Goal: Information Seeking & Learning: Learn about a topic

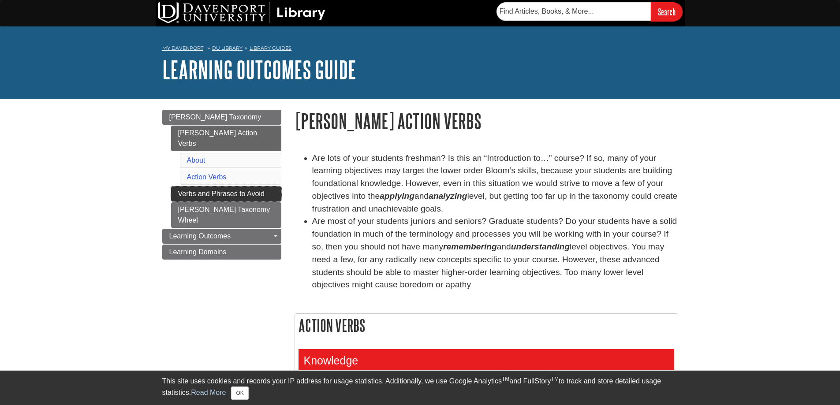
click at [234, 187] on link "Verbs and Phrases to Avoid" at bounding box center [226, 194] width 110 height 15
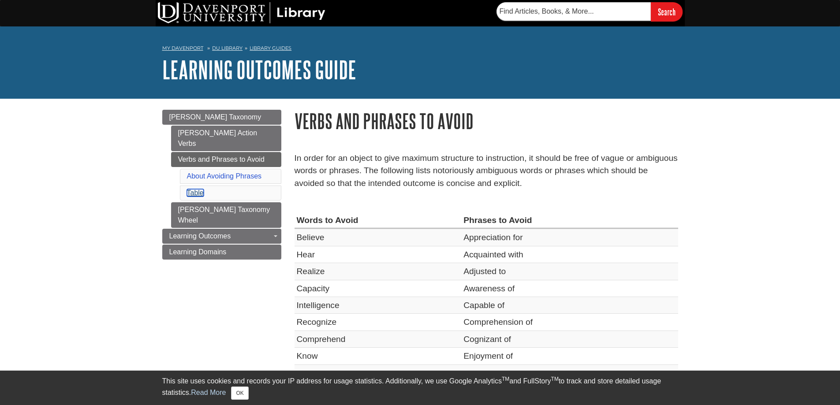
click at [194, 189] on link "Table" at bounding box center [195, 192] width 17 height 7
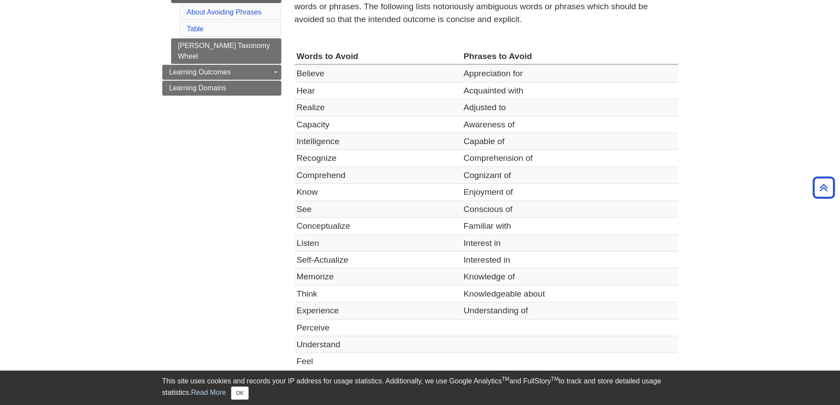
scroll to position [36, 0]
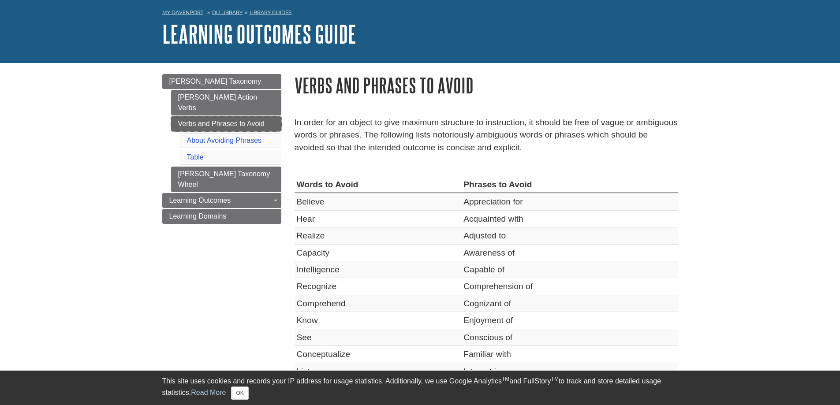
click at [216, 116] on link "Verbs and Phrases to Avoid" at bounding box center [226, 123] width 110 height 15
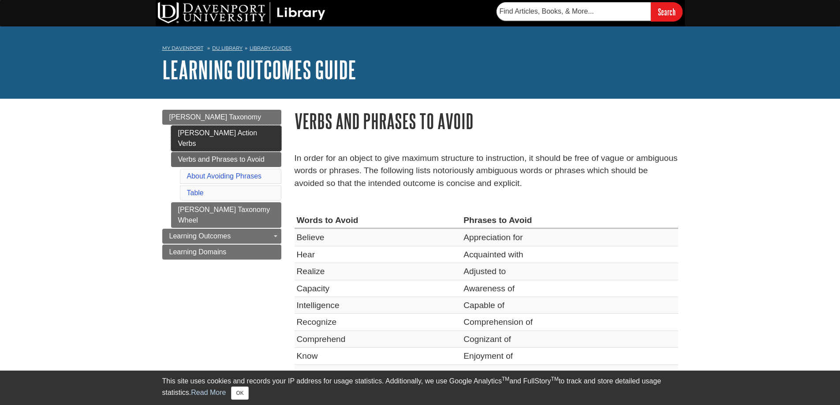
click at [206, 134] on link "[PERSON_NAME] Action Verbs" at bounding box center [226, 139] width 110 height 26
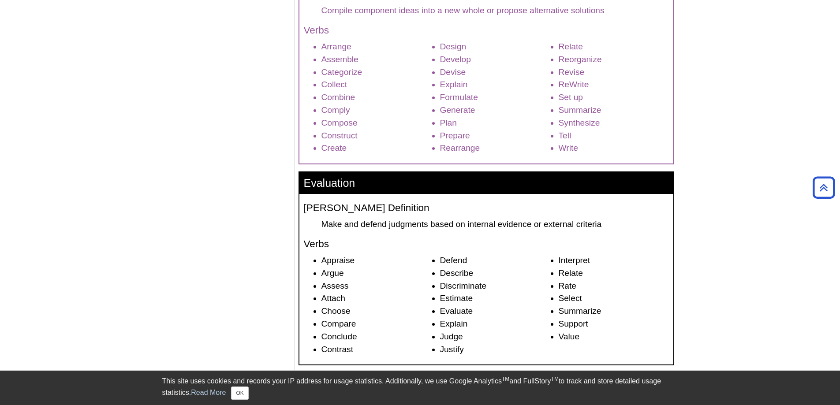
scroll to position [1235, 0]
